Goal: Task Accomplishment & Management: Manage account settings

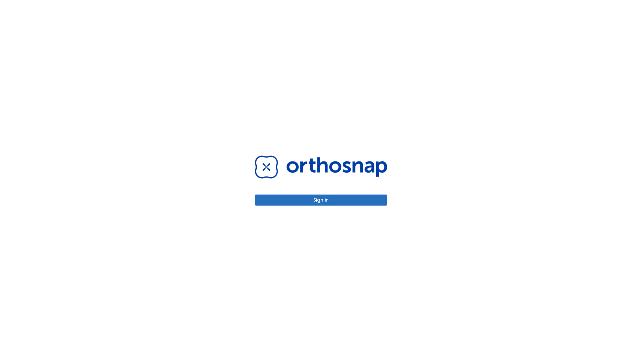
click at [321, 200] on button "Sign in" at bounding box center [321, 200] width 132 height 11
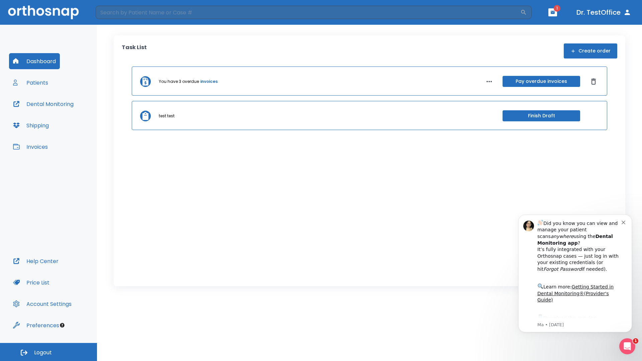
click at [48, 352] on span "Logout" at bounding box center [43, 352] width 18 height 7
